Goal: Information Seeking & Learning: Find contact information

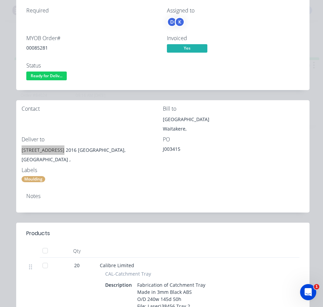
scroll to position [67, 0]
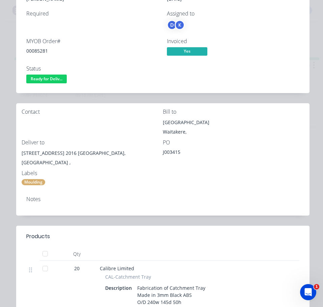
click at [51, 74] on div "Status Ready for Deliv..." at bounding box center [92, 75] width 133 height 20
click at [52, 79] on span "Ready for Deliv..." at bounding box center [46, 79] width 40 height 8
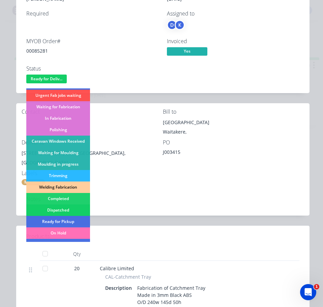
click at [73, 207] on div "Dispatched" at bounding box center [58, 209] width 64 height 11
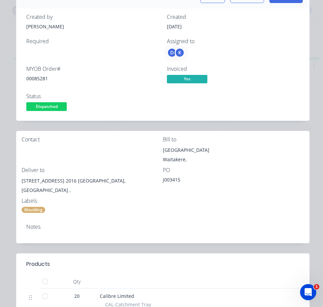
scroll to position [0, 0]
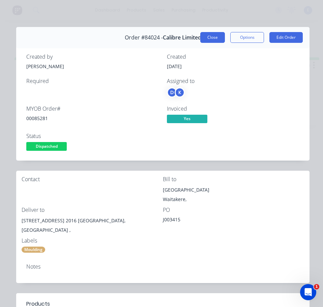
click at [210, 33] on button "Close" at bounding box center [212, 37] width 25 height 11
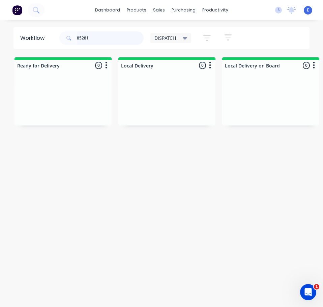
click at [96, 40] on input "85281" at bounding box center [110, 37] width 67 height 13
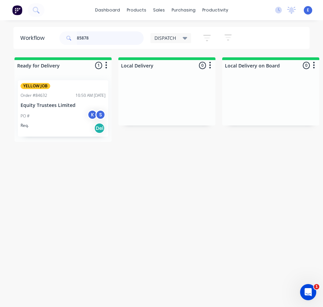
drag, startPoint x: 23, startPoint y: 111, endPoint x: 27, endPoint y: 112, distance: 4.6
click at [26, 112] on div "YELLOW JOB Order #84632 10:50 AM [DATE] Equity Trustees Limited PO # K S Req. D…" at bounding box center [63, 108] width 97 height 67
type input "85878"
click at [49, 122] on div "YELLOW JOB Order #84632 10:50 AM [DATE] Equity Trustees Limited PO # K S Req. D…" at bounding box center [63, 108] width 97 height 67
click at [68, 126] on div "YELLOW JOB Order #84632 10:50 AM [DATE] Equity Trustees Limited PO # K S Req. D…" at bounding box center [63, 108] width 97 height 67
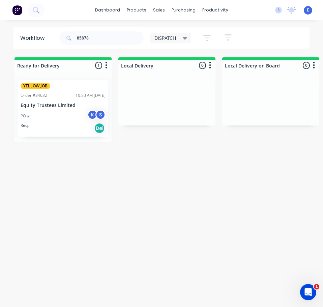
click at [51, 120] on div "YELLOW JOB Order #84632 10:50 AM [DATE] Equity Trustees Limited PO # K S Req. D…" at bounding box center [63, 108] width 97 height 67
click at [43, 106] on div "YELLOW JOB Order #84632 10:50 AM [DATE] Equity Trustees Limited PO # K S Req. D…" at bounding box center [63, 108] width 97 height 67
click at [49, 117] on div "YELLOW JOB Order #84632 10:50 AM [DATE] Equity Trustees Limited PO # K S Req. D…" at bounding box center [63, 108] width 97 height 67
click at [63, 124] on div "YELLOW JOB Order #84632 10:50 AM [DATE] Equity Trustees Limited PO # K S Req. D…" at bounding box center [63, 108] width 97 height 67
click at [67, 128] on div "YELLOW JOB Order #84632 10:50 AM [DATE] Equity Trustees Limited PO # K S Req. D…" at bounding box center [63, 108] width 97 height 67
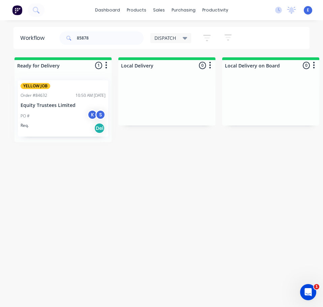
click at [82, 200] on div "Workflow 85878 DISPATCH Save new view None edit DISPATCH (Default) edit CUT SHO…" at bounding box center [161, 167] width 323 height 280
click at [77, 128] on div "YELLOW JOB Order #84632 10:50 AM [DATE] Equity Trustees Limited PO # K S Req. D…" at bounding box center [63, 108] width 97 height 67
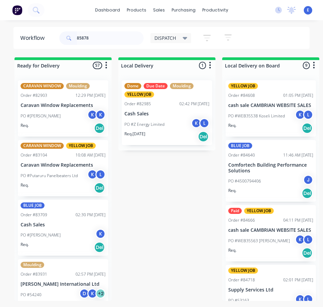
click at [101, 41] on input "85878" at bounding box center [110, 37] width 67 height 13
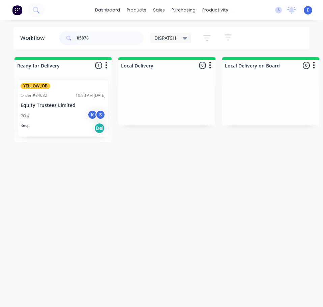
click at [52, 121] on div "PO # K S" at bounding box center [63, 116] width 85 height 13
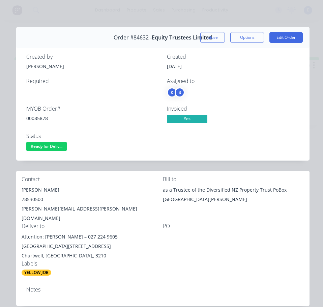
click at [35, 117] on div "00085878" at bounding box center [92, 118] width 133 height 7
copy div "00085878"
click at [47, 190] on div "Linda Jackson" at bounding box center [92, 189] width 141 height 9
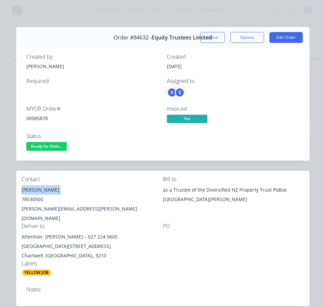
click at [47, 190] on div "Linda Jackson" at bounding box center [92, 189] width 141 height 9
copy div "Linda Jackson"
click at [39, 199] on div "78530500" at bounding box center [92, 199] width 141 height 9
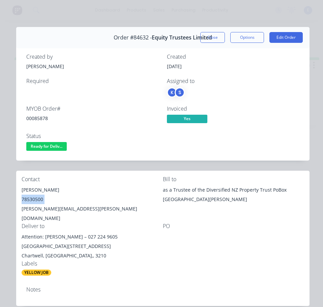
copy div "78530500"
click at [83, 206] on div "linda.jackson@strideproperty.co.nz" at bounding box center [92, 213] width 141 height 19
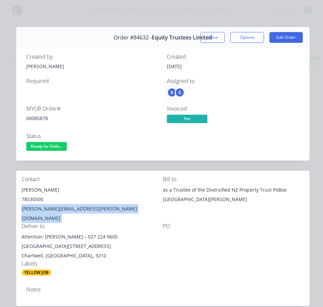
click at [83, 206] on div "linda.jackson@strideproperty.co.nz" at bounding box center [92, 213] width 141 height 19
copy div "linda.jackson@strideproperty.co.nz"
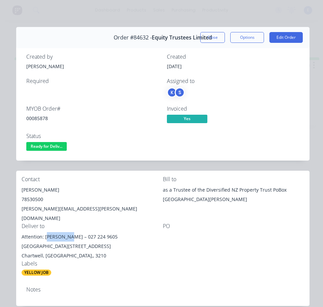
drag, startPoint x: 68, startPoint y: 227, endPoint x: 46, endPoint y: 229, distance: 23.1
click at [46, 232] on div "Attention: Kim Whyte – 027 224 9605 Chartwell Shopping Centre, Dock 1, 201 Huka…" at bounding box center [92, 241] width 141 height 19
copy div "Kim Whyte"
click at [59, 232] on div "Attention: Kim Whyte – 027 224 9605 Chartwell Shopping Centre, Dock 1, 201 Huka…" at bounding box center [92, 241] width 141 height 19
drag, startPoint x: 45, startPoint y: 227, endPoint x: 139, endPoint y: 231, distance: 94.5
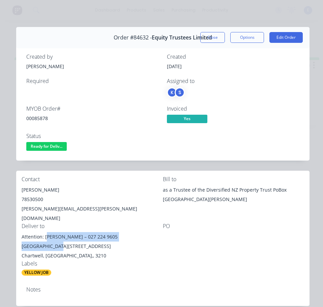
click at [147, 232] on div "Attention: Kim Whyte – 027 224 9605 Chartwell Shopping Centre, Dock 1, 201 Huka…" at bounding box center [92, 241] width 141 height 19
copy div "Kim Whyte – 027 224 9605 Chartwell Shopping"
drag, startPoint x: 56, startPoint y: 237, endPoint x: 96, endPoint y: 235, distance: 39.9
click at [96, 235] on div "Attention: Kim Whyte – 027 224 9605 Chartwell Shopping Centre, Dock 1, 201 Huka…" at bounding box center [92, 241] width 141 height 19
copy div "201 Hukanui Roa"
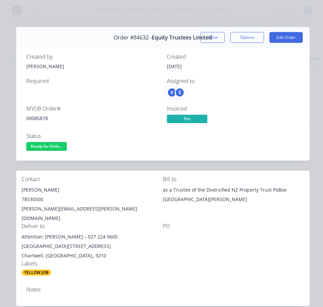
drag, startPoint x: 143, startPoint y: 249, endPoint x: 159, endPoint y: 242, distance: 17.4
click at [145, 251] on div "Chartwell, Hamilton,, 3210" at bounding box center [92, 255] width 141 height 9
click at [57, 146] on span "Ready for Deliv..." at bounding box center [46, 146] width 40 height 8
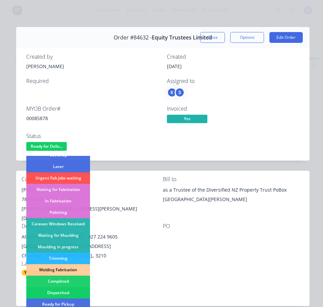
scroll to position [101, 0]
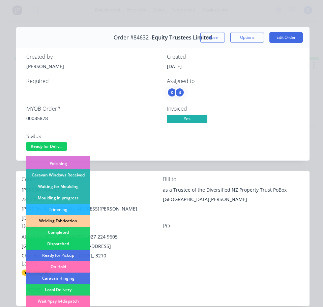
click at [64, 240] on div "Dispatched" at bounding box center [58, 243] width 64 height 11
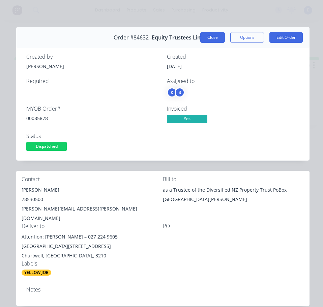
click at [202, 38] on button "Close" at bounding box center [212, 37] width 25 height 11
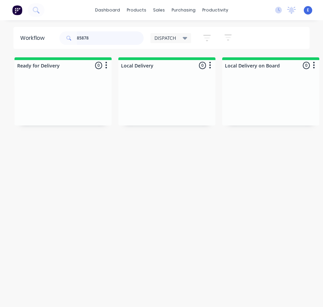
click at [112, 40] on input "85878" at bounding box center [110, 37] width 67 height 13
click at [77, 112] on div "Req. Del" at bounding box center [63, 111] width 85 height 11
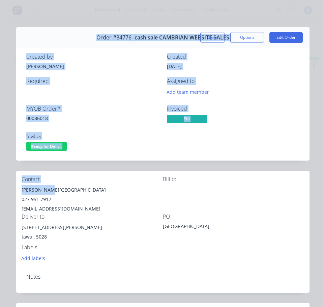
drag, startPoint x: 46, startPoint y: 189, endPoint x: 17, endPoint y: 191, distance: 28.4
click at [14, 191] on div "Order details Collaborate Checklists 0/0 Tracking Linked Orders Timeline Profit…" at bounding box center [162, 281] width 310 height 508
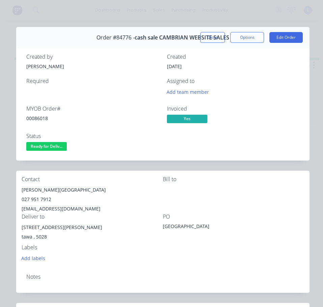
click at [50, 196] on div "027 951 7912" at bounding box center [92, 199] width 141 height 9
drag, startPoint x: 45, startPoint y: 190, endPoint x: 18, endPoint y: 190, distance: 27.3
click at [18, 190] on div "Contact Freda Kelly - Tawa College 027 951 7912 hbrowne@tawacollege.school.nz B…" at bounding box center [163, 220] width 294 height 98
copy div "Freda Kelly"
drag, startPoint x: 51, startPoint y: 190, endPoint x: 89, endPoint y: 183, distance: 38.9
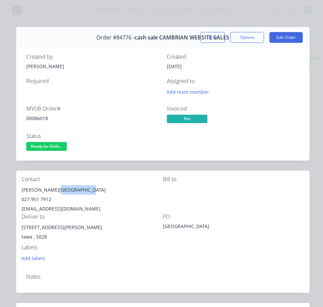
click at [89, 183] on div "Contact Freda Kelly - Tawa College 027 951 7912 hbrowne@tawacollege.school.nz" at bounding box center [92, 194] width 141 height 37
copy div "Tawa College"
click at [35, 118] on div "00086018" at bounding box center [92, 118] width 133 height 7
copy div "00086018"
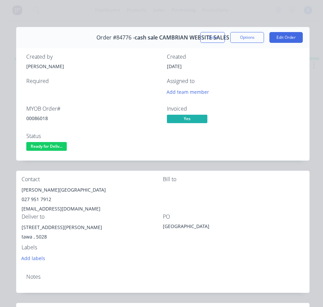
click at [36, 198] on div "027 951 7912" at bounding box center [92, 199] width 141 height 9
click at [60, 209] on div "hbrowne@tawacollege.school.nz" at bounding box center [92, 208] width 141 height 9
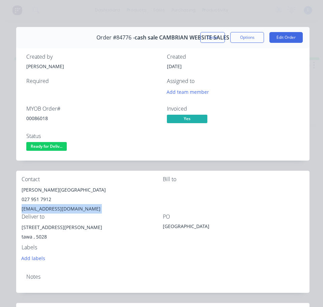
click at [60, 209] on div "hbrowne@tawacollege.school.nz" at bounding box center [92, 208] width 141 height 9
click at [49, 227] on div "38a duncan street" at bounding box center [92, 227] width 141 height 9
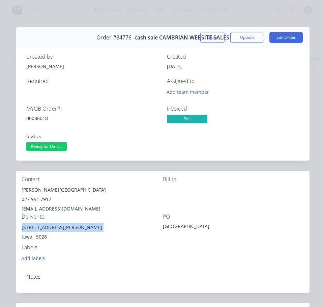
click at [49, 227] on div "38a duncan street" at bounding box center [92, 227] width 141 height 9
click at [44, 147] on span "Ready for Deliv..." at bounding box center [46, 146] width 40 height 8
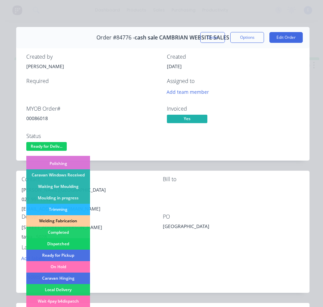
click at [68, 243] on div "Dispatched" at bounding box center [58, 243] width 64 height 11
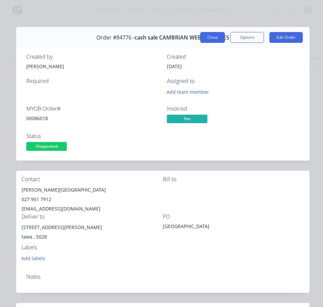
click at [212, 34] on button "Close" at bounding box center [212, 37] width 25 height 11
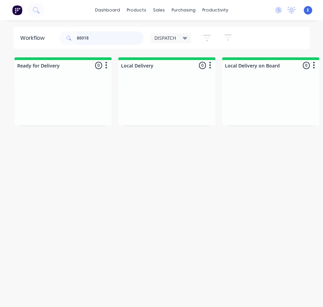
click at [108, 43] on input "86018" at bounding box center [110, 37] width 67 height 13
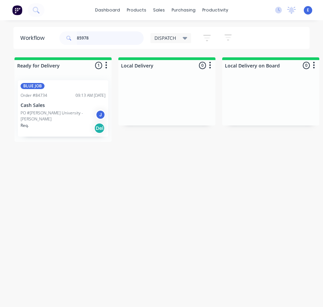
type input "85978"
click at [78, 132] on div "Req. Del" at bounding box center [63, 127] width 85 height 11
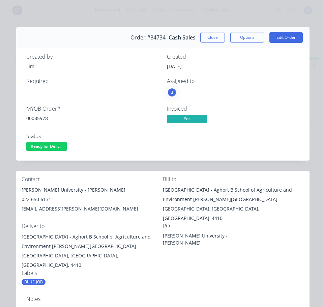
click at [42, 119] on div "00085978" at bounding box center [92, 118] width 133 height 7
drag, startPoint x: 60, startPoint y: 191, endPoint x: 23, endPoint y: 187, distance: 37.6
click at [23, 187] on div "Massey University - James Ardo" at bounding box center [92, 189] width 141 height 9
drag, startPoint x: 66, startPoint y: 189, endPoint x: 86, endPoint y: 193, distance: 20.0
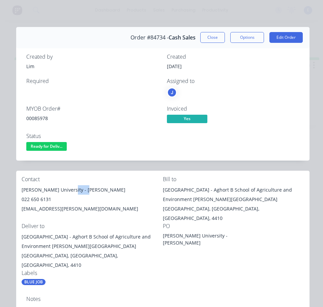
click at [86, 193] on div "Massey University - James Ardo" at bounding box center [92, 189] width 141 height 9
drag, startPoint x: 81, startPoint y: 212, endPoint x: 65, endPoint y: 199, distance: 20.3
click at [80, 211] on div "J.Ardo1@massey.ac.nz" at bounding box center [92, 208] width 141 height 9
drag, startPoint x: 65, startPoint y: 191, endPoint x: 102, endPoint y: 193, distance: 37.2
click at [102, 193] on div "Massey University - James Ardo" at bounding box center [92, 189] width 141 height 9
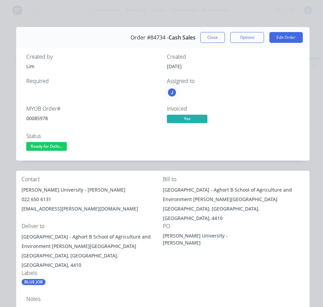
click at [35, 198] on div "022 650 6131" at bounding box center [92, 199] width 141 height 9
click at [36, 198] on div "022 650 6131" at bounding box center [92, 199] width 141 height 9
click at [41, 208] on div "J.Ardo1@massey.ac.nz" at bounding box center [92, 208] width 141 height 9
click at [41, 207] on div "J.Ardo1@massey.ac.nz" at bounding box center [92, 208] width 141 height 9
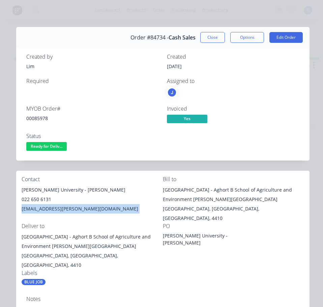
click at [42, 207] on div "J.Ardo1@massey.ac.nz" at bounding box center [92, 208] width 141 height 9
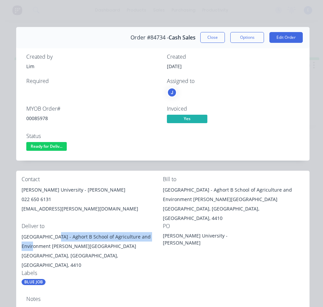
drag, startPoint x: 159, startPoint y: 228, endPoint x: 54, endPoint y: 231, distance: 105.0
click at [54, 232] on div "Riddet Road - Aghort B School of Agriculture and Environment Massey Unive" at bounding box center [92, 241] width 141 height 19
click at [129, 270] on div "Labels" at bounding box center [92, 273] width 141 height 6
drag, startPoint x: 53, startPoint y: 236, endPoint x: 53, endPoint y: 232, distance: 4.0
click at [53, 232] on div "Riddet Road - Aghort B School of Agriculture and Environment Massey Unive" at bounding box center [92, 241] width 141 height 19
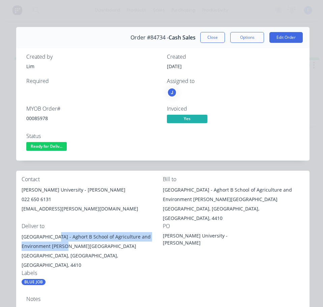
click at [110, 232] on div "Riddet Road - Aghort B School of Agriculture and Environment Massey Unive" at bounding box center [92, 241] width 141 height 19
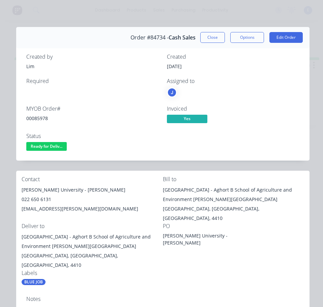
drag, startPoint x: 110, startPoint y: 224, endPoint x: 95, endPoint y: 251, distance: 30.8
click at [95, 270] on div "Labels" at bounding box center [92, 273] width 141 height 6
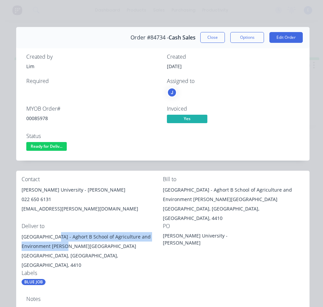
drag, startPoint x: 52, startPoint y: 228, endPoint x: 59, endPoint y: 233, distance: 9.4
click at [59, 233] on div "Riddet Road - Aghort B School of Agriculture and Environment Massey Unive" at bounding box center [92, 241] width 141 height 19
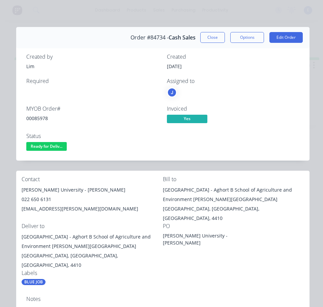
drag, startPoint x: 226, startPoint y: 241, endPoint x: 269, endPoint y: 225, distance: 46.1
click at [228, 240] on div "PO Massey University - James Ardo" at bounding box center [233, 246] width 141 height 47
click at [259, 255] on div "Contact Massey University - James Ardo 022 650 6131 J.Ardo1@massey.ac.nz Bill t…" at bounding box center [163, 231] width 294 height 120
